Goal: Information Seeking & Learning: Learn about a topic

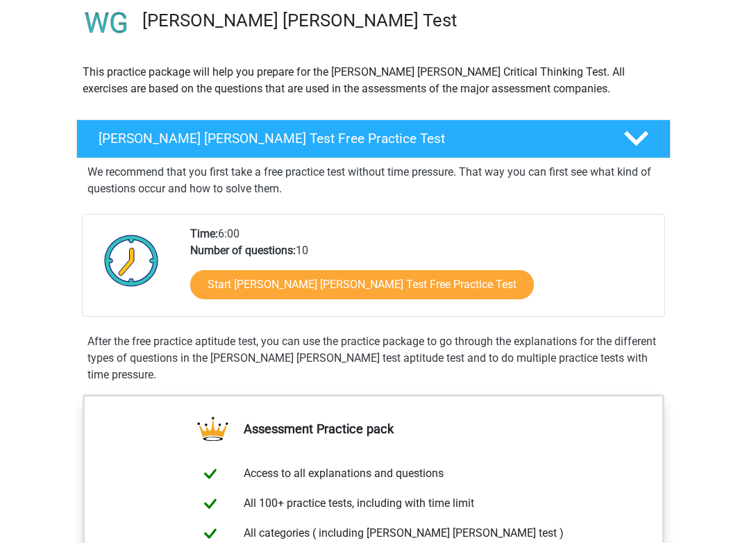
scroll to position [108, 0]
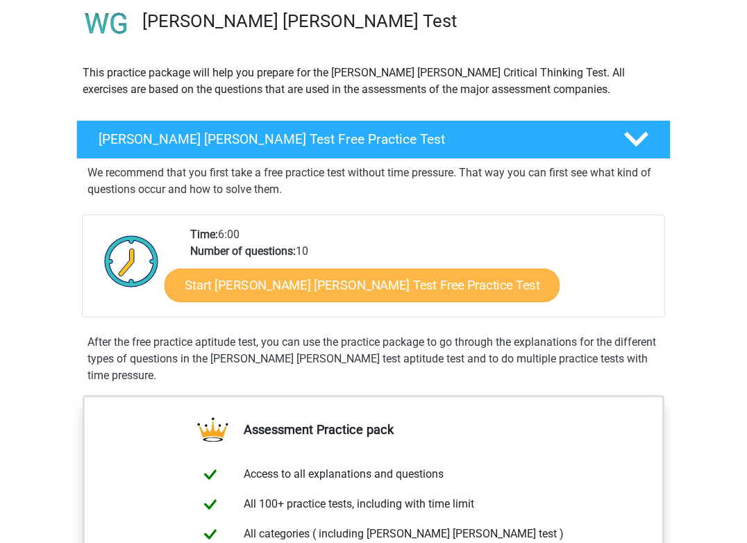
click at [376, 290] on link "Start Watson Glaser Test Free Practice Test" at bounding box center [362, 285] width 395 height 33
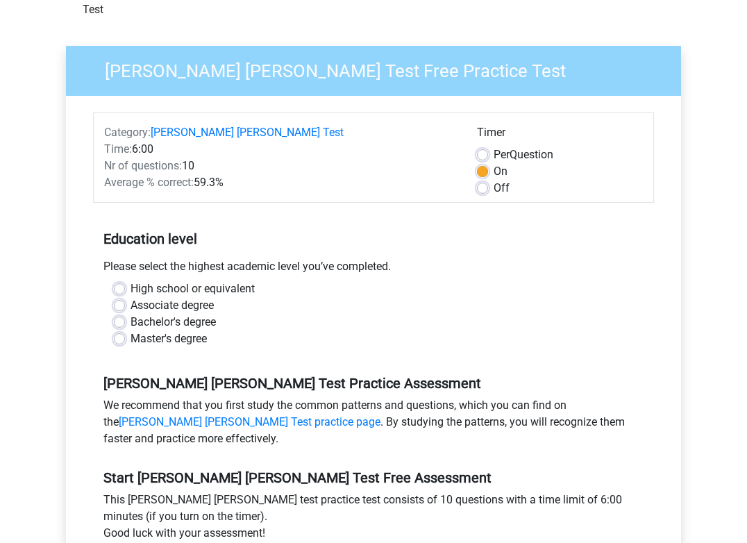
scroll to position [87, 0]
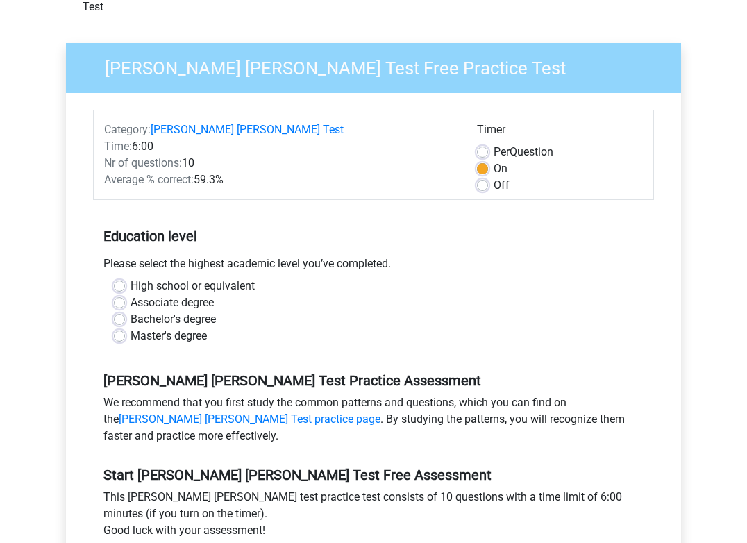
click at [131, 278] on label "High school or equivalent" at bounding box center [193, 286] width 124 height 17
click at [119, 278] on input "High school or equivalent" at bounding box center [119, 285] width 11 height 14
radio input "true"
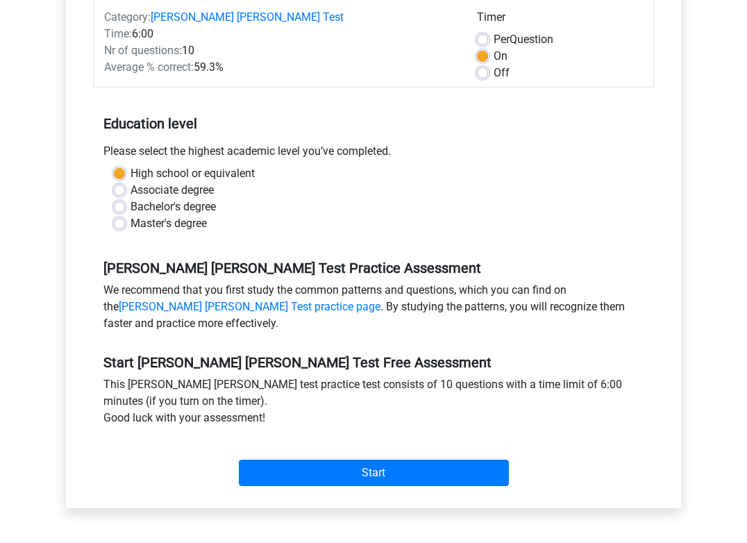
scroll to position [212, 0]
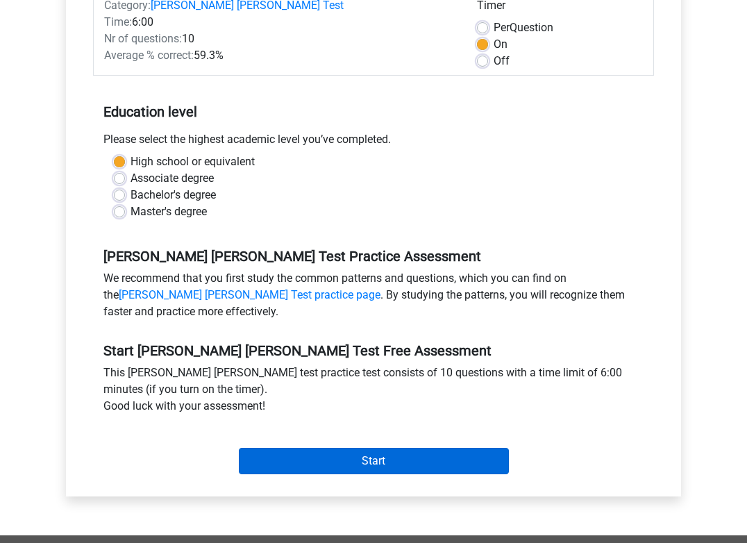
click at [280, 448] on input "Start" at bounding box center [374, 461] width 270 height 26
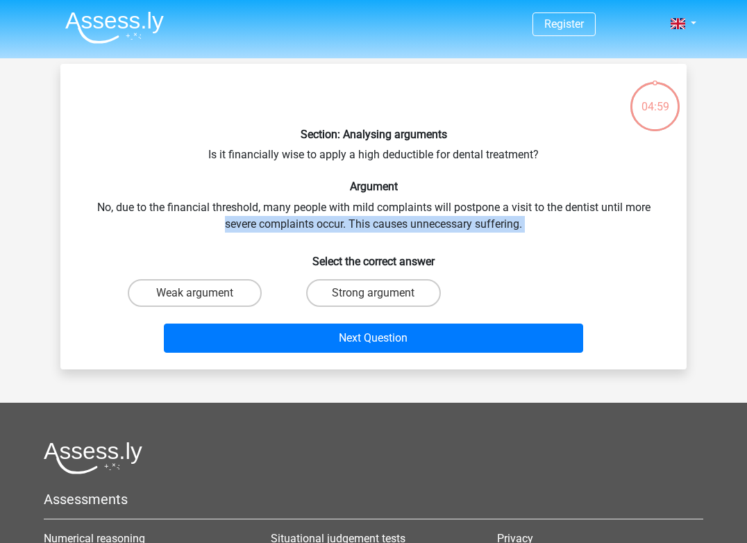
drag, startPoint x: 744, startPoint y: 210, endPoint x: 627, endPoint y: 251, distance: 124.3
click at [627, 251] on div "Register Nederlands English" at bounding box center [373, 384] width 747 height 769
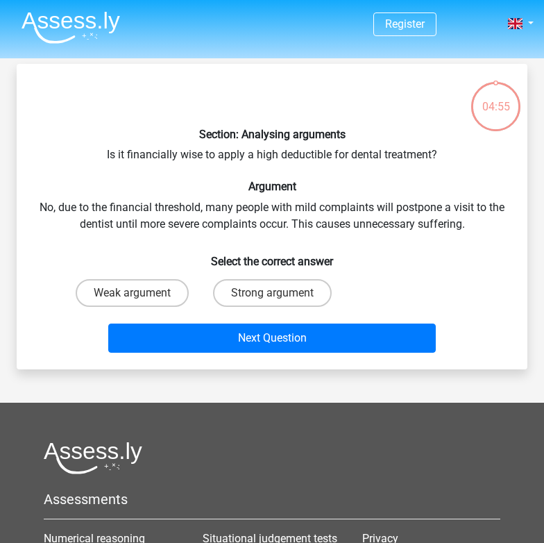
click at [373, 244] on h6 "Select the correct answer" at bounding box center [272, 256] width 467 height 24
click at [292, 280] on label "Strong argument" at bounding box center [272, 293] width 119 height 28
click at [281, 293] on input "Strong argument" at bounding box center [276, 297] width 9 height 9
radio input "true"
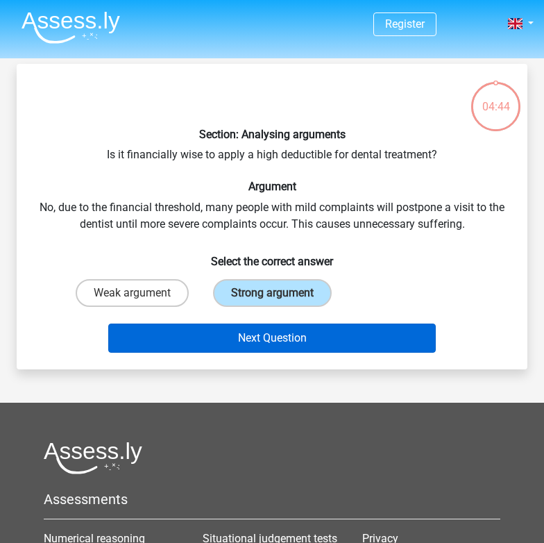
click at [303, 346] on button "Next Question" at bounding box center [272, 338] width 328 height 29
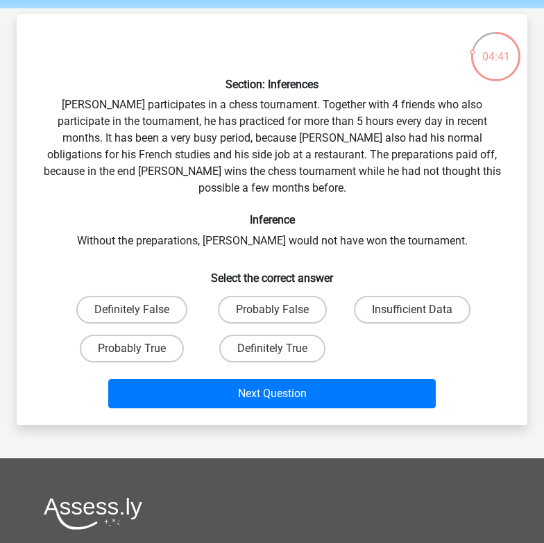
scroll to position [49, 0]
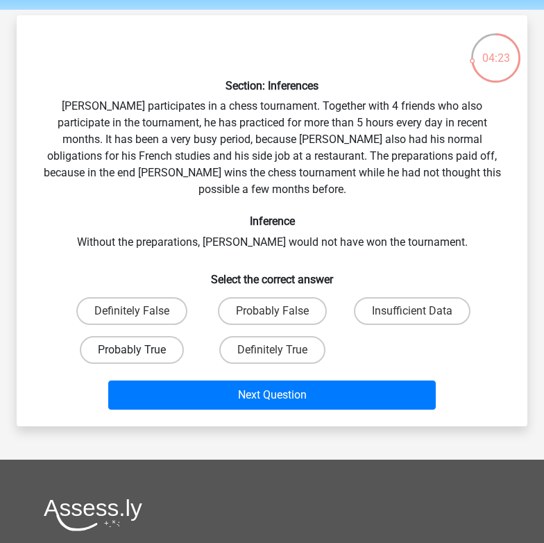
click at [160, 336] on label "Probably True" at bounding box center [132, 350] width 104 height 28
click at [141, 350] on input "Probably True" at bounding box center [136, 354] width 9 height 9
radio input "true"
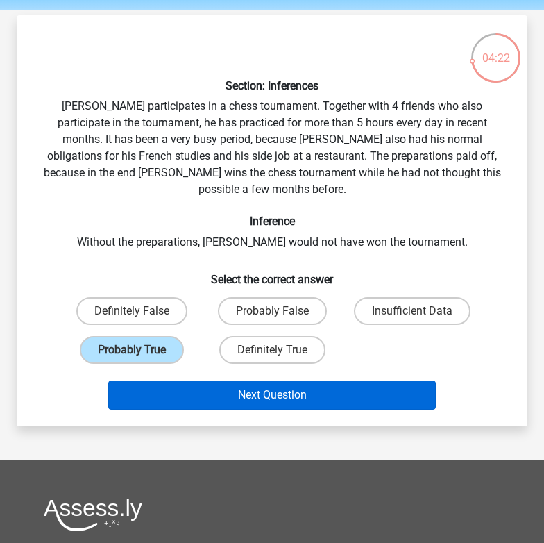
click at [223, 380] on button "Next Question" at bounding box center [272, 394] width 328 height 29
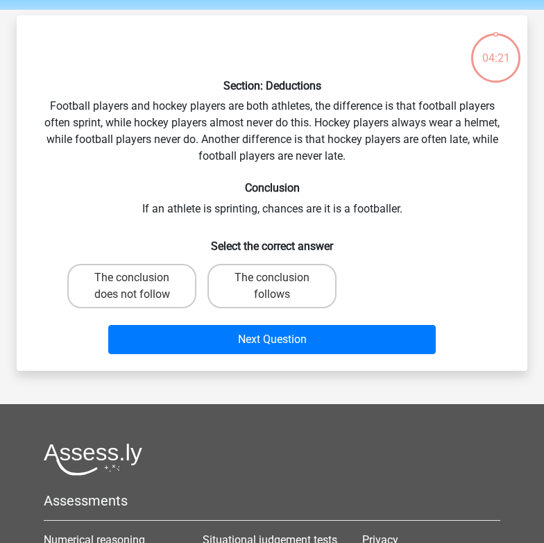
scroll to position [64, 0]
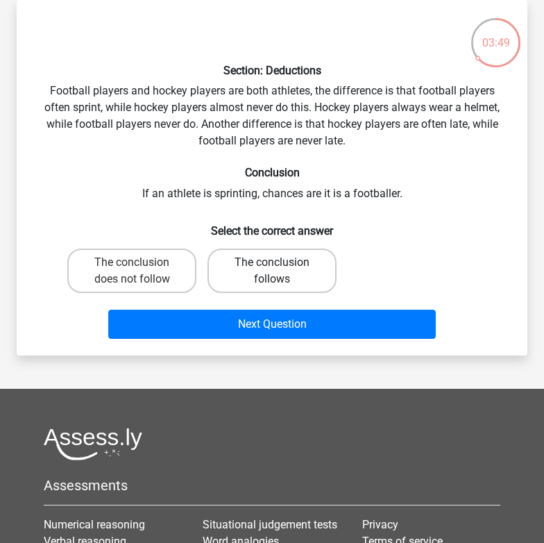
click at [226, 274] on label "The conclusion follows" at bounding box center [272, 271] width 129 height 44
click at [272, 271] on input "The conclusion follows" at bounding box center [276, 266] width 9 height 9
radio input "true"
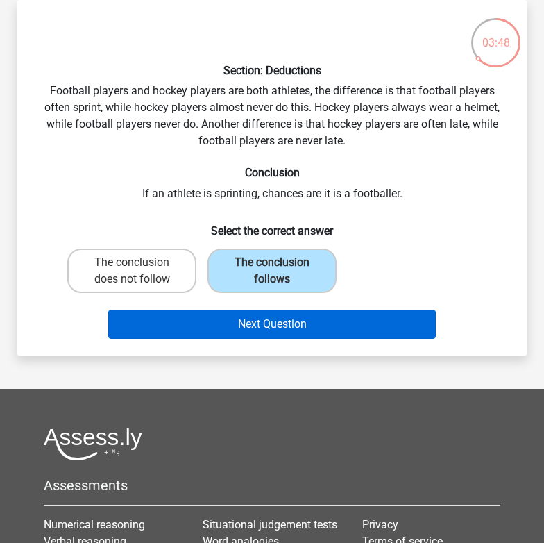
click at [233, 318] on button "Next Question" at bounding box center [272, 324] width 328 height 29
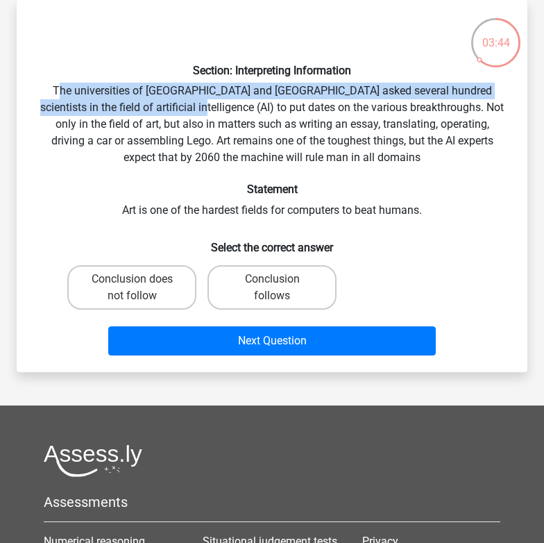
drag, startPoint x: 56, startPoint y: 94, endPoint x: 162, endPoint y: 110, distance: 107.4
click at [162, 110] on div "Section: Interpreting Information The universities of Oxford and Yale asked sev…" at bounding box center [272, 186] width 500 height 350
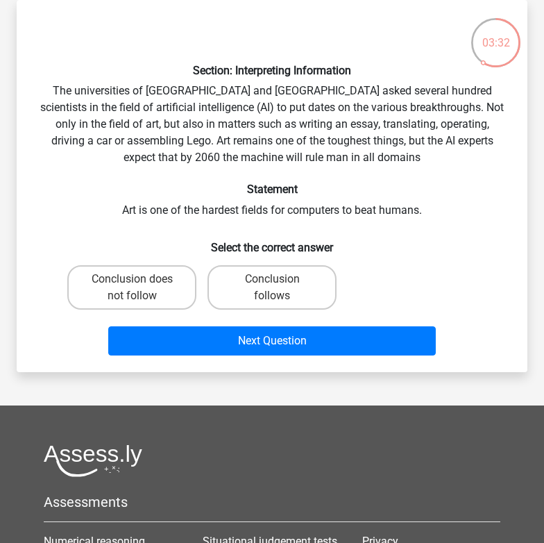
click at [196, 145] on div "Section: Interpreting Information The universities of Oxford and Yale asked sev…" at bounding box center [272, 186] width 500 height 350
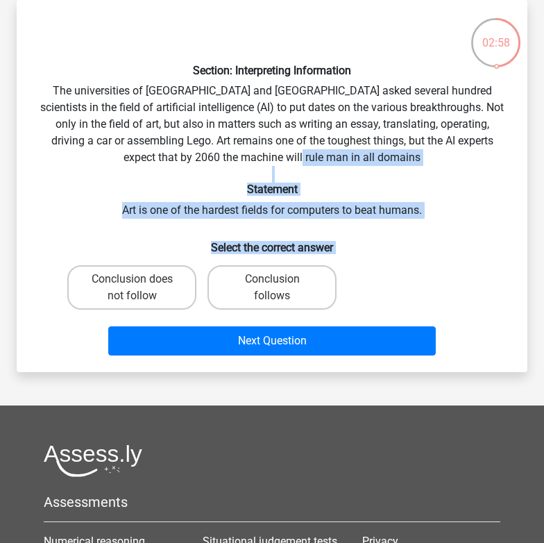
drag, startPoint x: 172, startPoint y: 289, endPoint x: 330, endPoint y: 158, distance: 205.6
click at [331, 158] on div "Section: Interpreting Information The universities of Oxford and Yale asked sev…" at bounding box center [272, 186] width 500 height 350
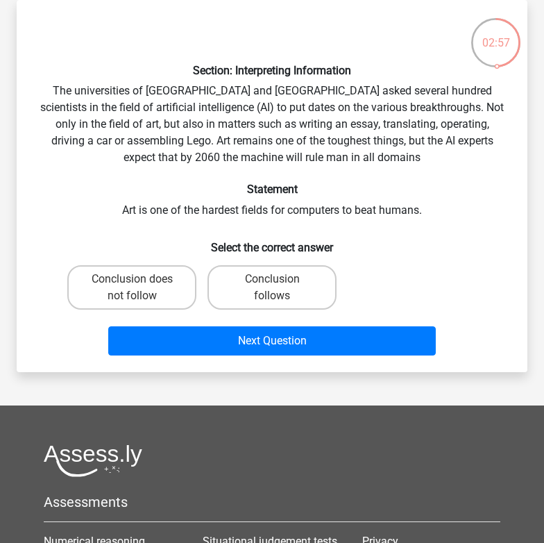
click at [330, 158] on div "Section: Interpreting Information The universities of Oxford and Yale asked sev…" at bounding box center [272, 186] width 500 height 350
click at [294, 277] on label "Conclusion follows" at bounding box center [272, 287] width 129 height 44
click at [281, 279] on input "Conclusion follows" at bounding box center [276, 283] width 9 height 9
radio input "true"
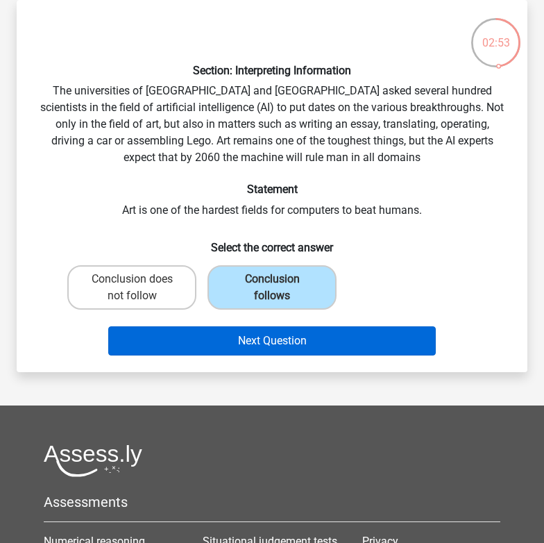
click at [307, 339] on button "Next Question" at bounding box center [272, 340] width 328 height 29
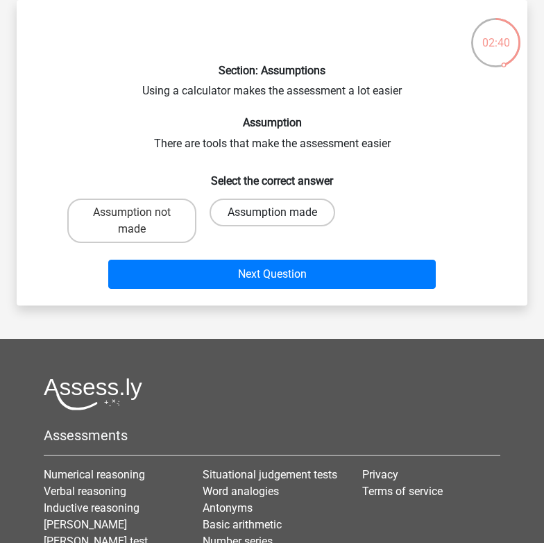
click at [249, 220] on label "Assumption made" at bounding box center [273, 213] width 126 height 28
click at [272, 220] on input "Assumption made" at bounding box center [276, 216] width 9 height 9
radio input "true"
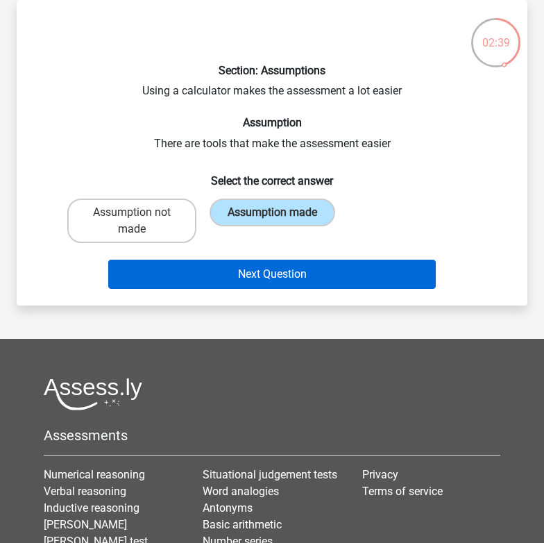
click at [250, 264] on button "Next Question" at bounding box center [272, 274] width 328 height 29
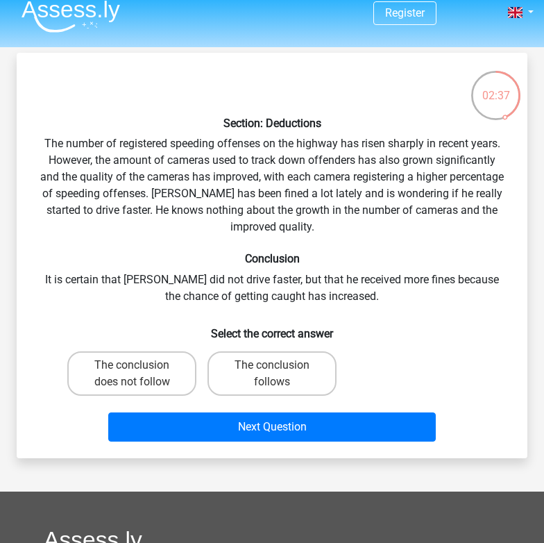
scroll to position [11, 0]
click at [127, 369] on label "The conclusion does not follow" at bounding box center [131, 373] width 129 height 44
click at [132, 369] on input "The conclusion does not follow" at bounding box center [136, 369] width 9 height 9
radio input "true"
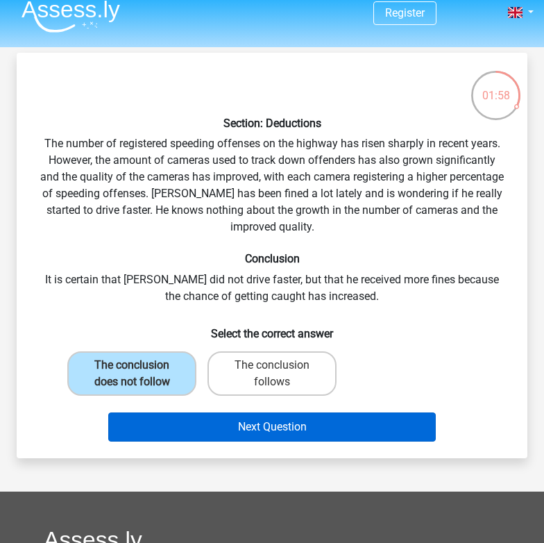
click at [247, 435] on button "Next Question" at bounding box center [272, 426] width 328 height 29
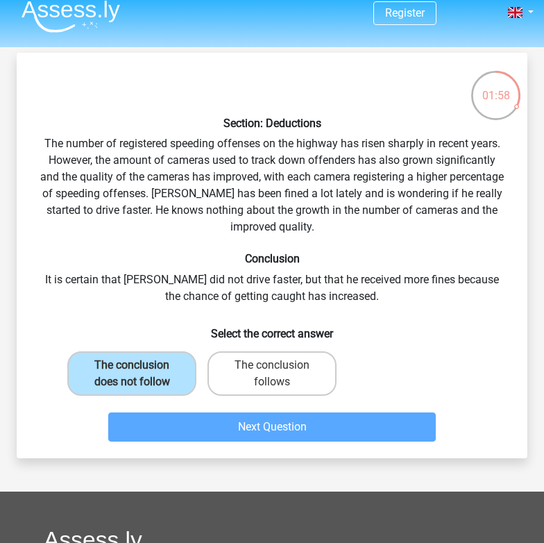
scroll to position [64, 0]
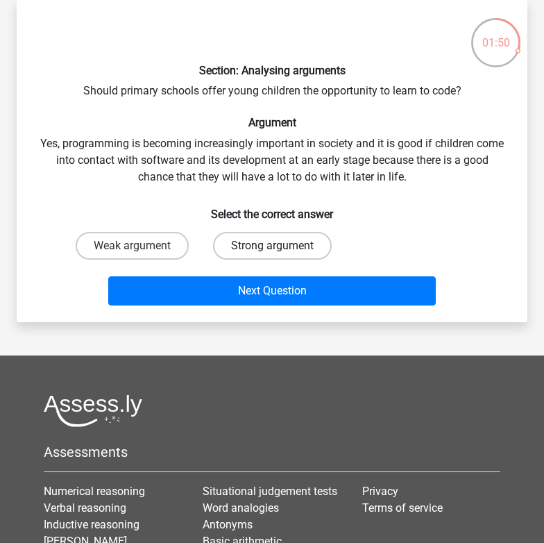
click at [255, 253] on label "Strong argument" at bounding box center [272, 246] width 119 height 28
click at [272, 253] on input "Strong argument" at bounding box center [276, 250] width 9 height 9
radio input "true"
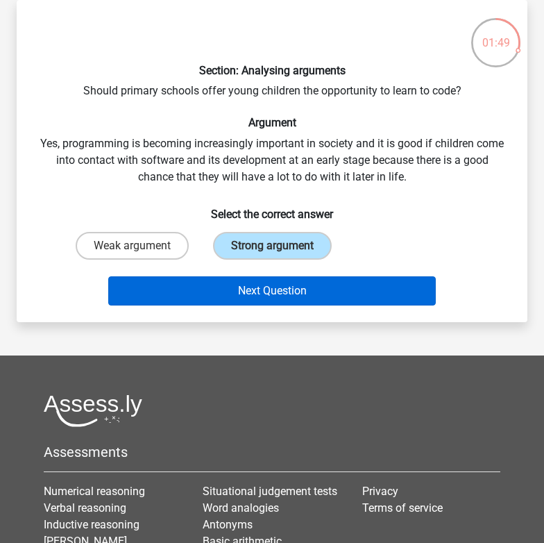
click at [255, 276] on button "Next Question" at bounding box center [272, 290] width 328 height 29
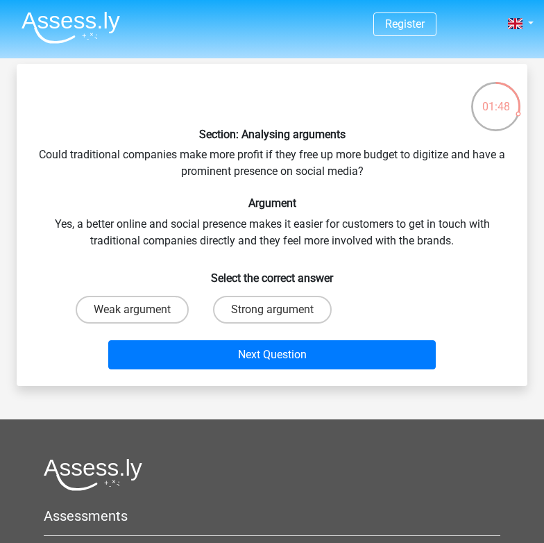
scroll to position [0, 0]
click at [165, 303] on label "Weak argument" at bounding box center [132, 310] width 113 height 28
click at [141, 310] on input "Weak argument" at bounding box center [136, 314] width 9 height 9
radio input "true"
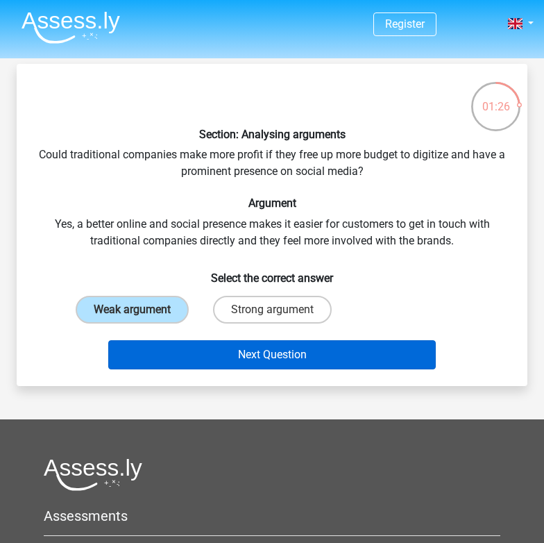
click at [197, 349] on button "Next Question" at bounding box center [272, 354] width 328 height 29
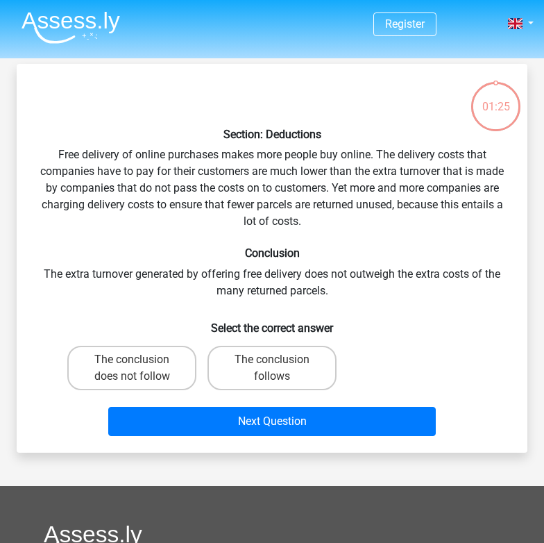
scroll to position [64, 0]
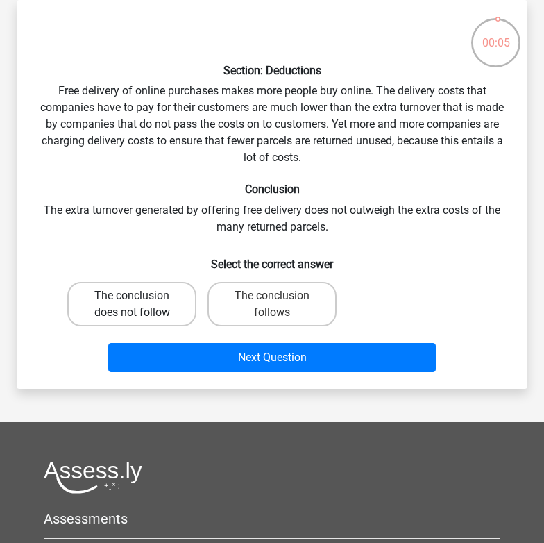
click at [162, 299] on label "The conclusion does not follow" at bounding box center [131, 304] width 129 height 44
click at [141, 299] on input "The conclusion does not follow" at bounding box center [136, 300] width 9 height 9
radio input "true"
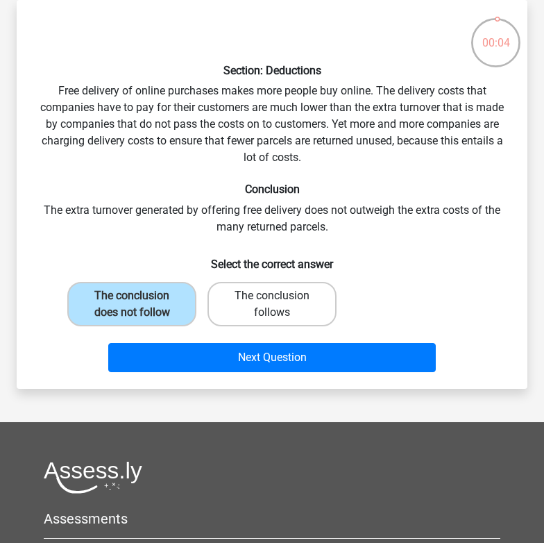
click at [288, 308] on label "The conclusion follows" at bounding box center [272, 304] width 129 height 44
click at [281, 305] on input "The conclusion follows" at bounding box center [276, 300] width 9 height 9
radio input "true"
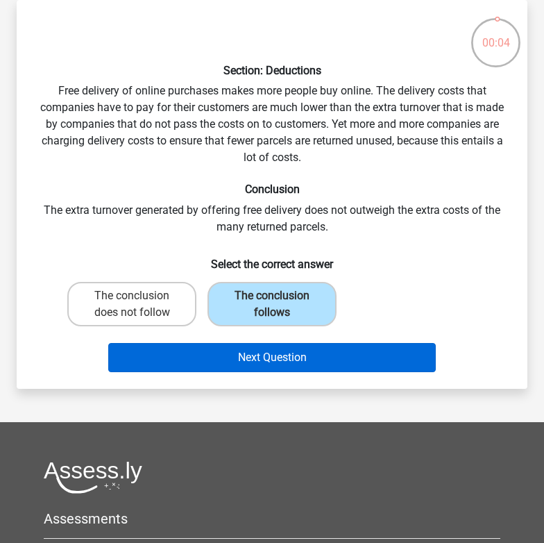
click at [290, 355] on button "Next Question" at bounding box center [272, 357] width 328 height 29
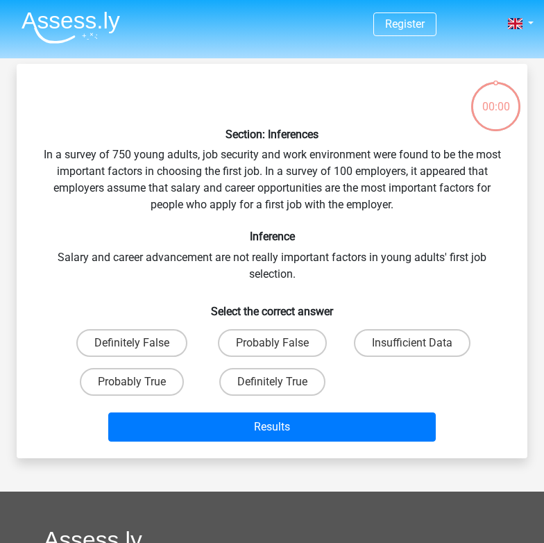
scroll to position [64, 0]
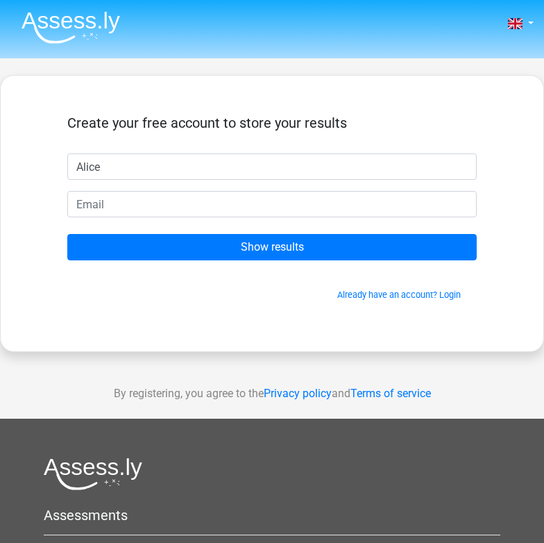
type input "Alice"
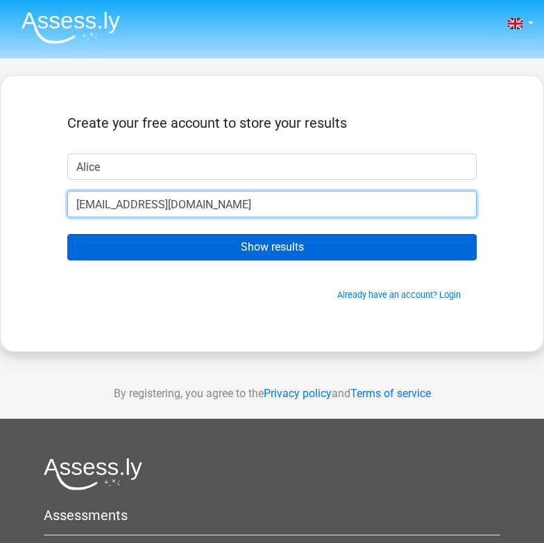
type input "[EMAIL_ADDRESS][DOMAIN_NAME]"
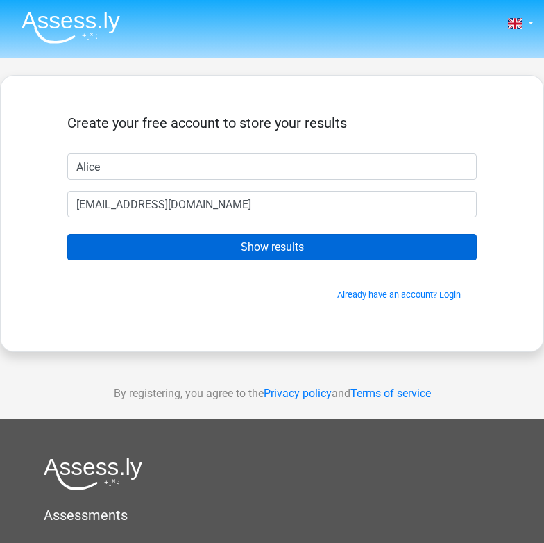
click at [289, 253] on input "Show results" at bounding box center [272, 247] width 410 height 26
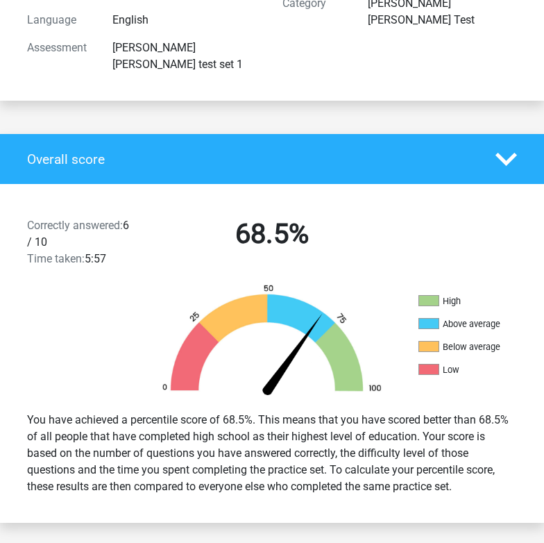
scroll to position [203, 0]
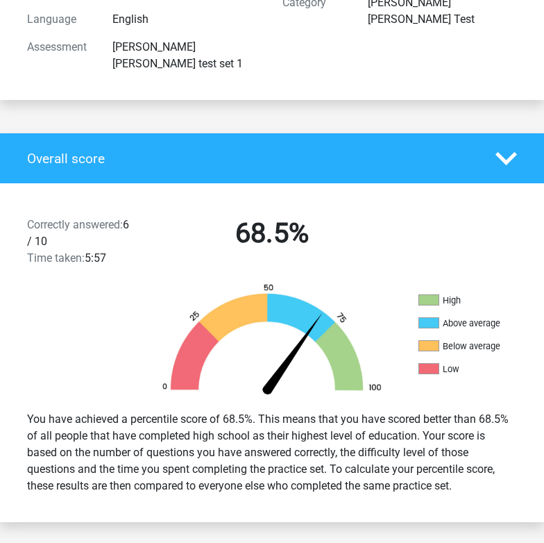
click at [443, 294] on li "High (>75%)" at bounding box center [488, 300] width 139 height 12
click at [466, 283] on div "High (>75%) Above average (50-75%) Below average (25-50%) Low (<25%)" at bounding box center [272, 341] width 544 height 117
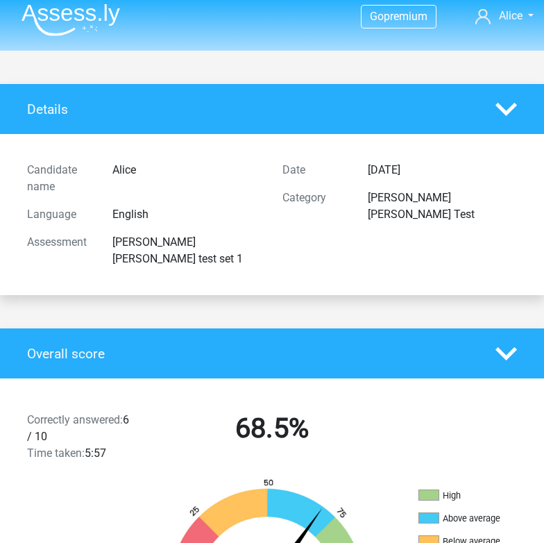
scroll to position [12, 0]
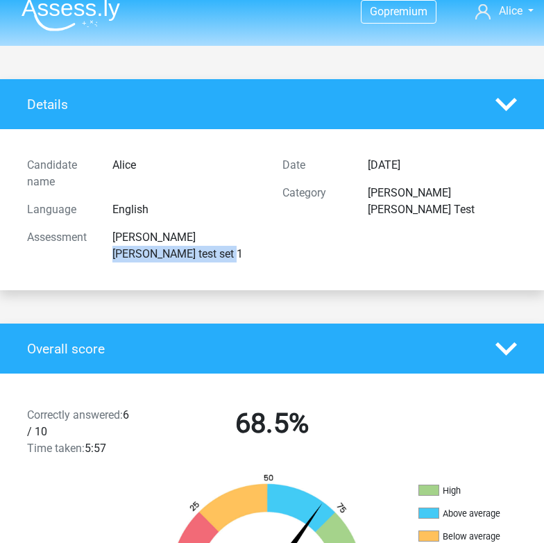
drag, startPoint x: 247, startPoint y: 240, endPoint x: 103, endPoint y: 240, distance: 144.4
click at [103, 240] on div "[PERSON_NAME] [PERSON_NAME] test set 1" at bounding box center [187, 245] width 170 height 33
click at [509, 106] on polygon at bounding box center [507, 104] width 22 height 13
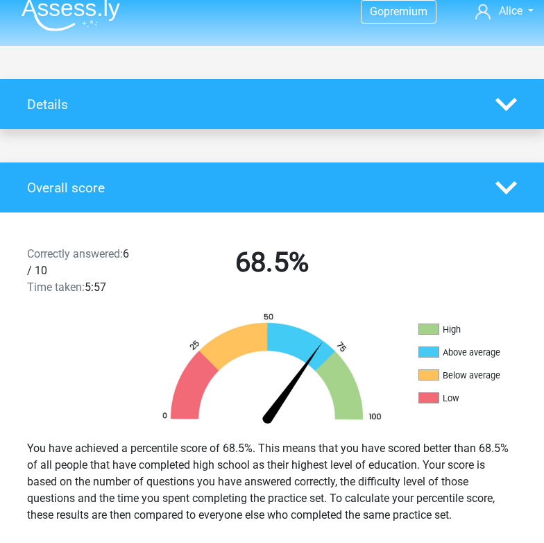
click at [509, 106] on polygon at bounding box center [507, 104] width 22 height 13
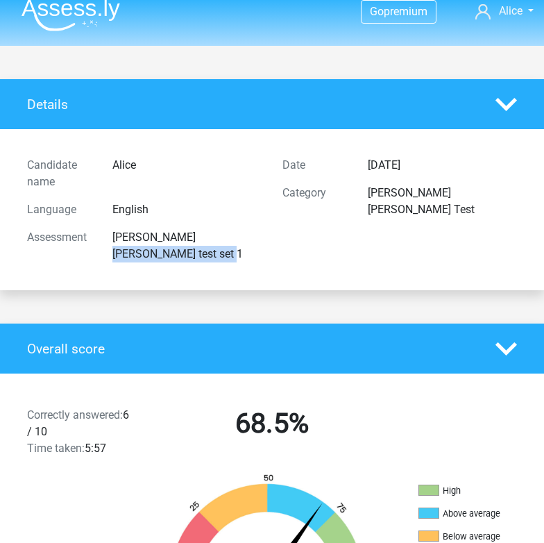
click at [509, 106] on polygon at bounding box center [507, 104] width 22 height 13
